Goal: Information Seeking & Learning: Check status

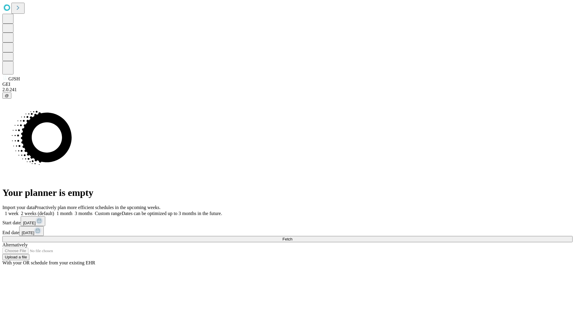
click at [292, 237] on span "Fetch" at bounding box center [287, 239] width 10 height 4
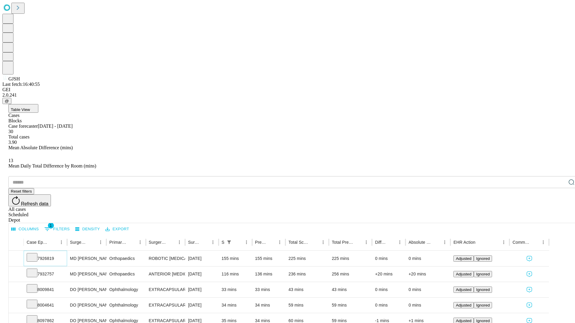
click at [35, 254] on icon at bounding box center [32, 257] width 6 height 6
